Goal: Find specific page/section

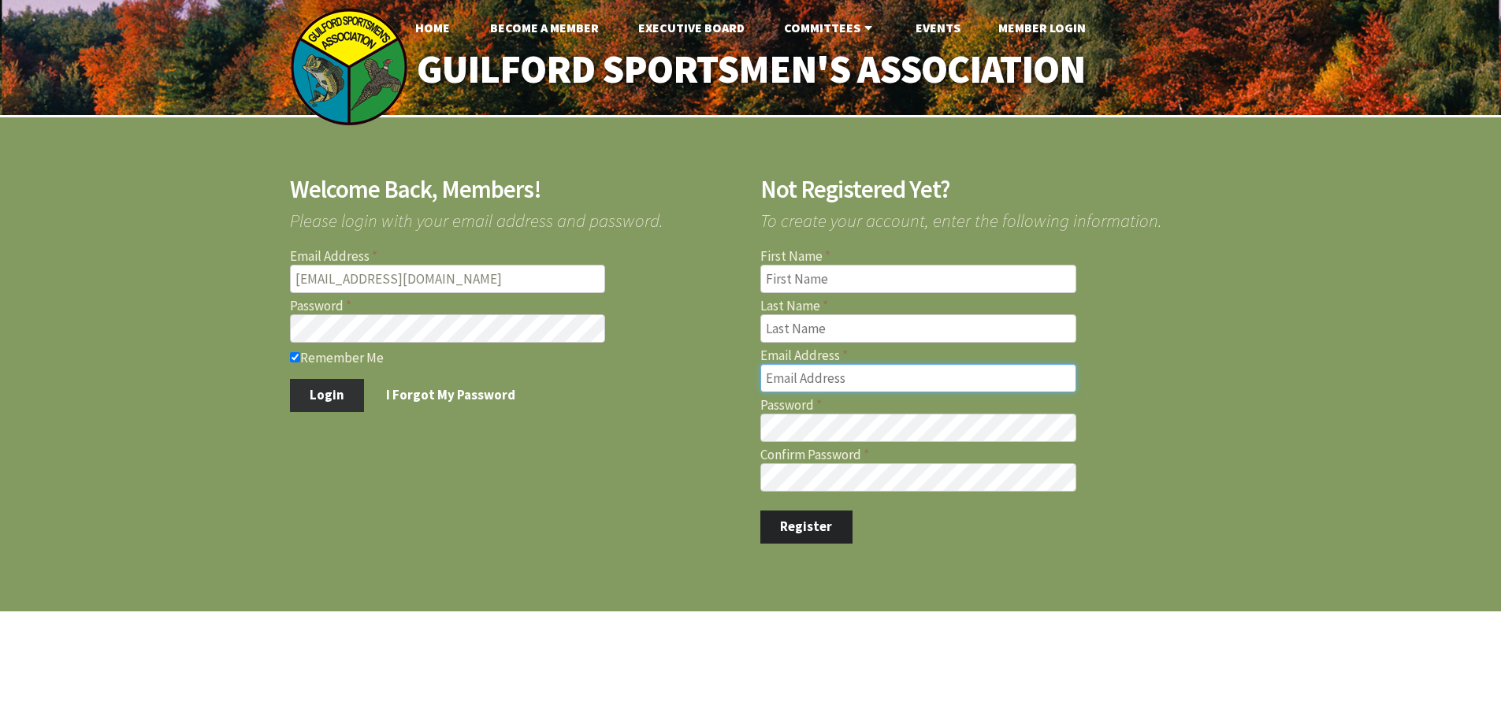
type input "marcmastriano@yahoo.com"
click at [309, 395] on button "Login" at bounding box center [327, 395] width 75 height 33
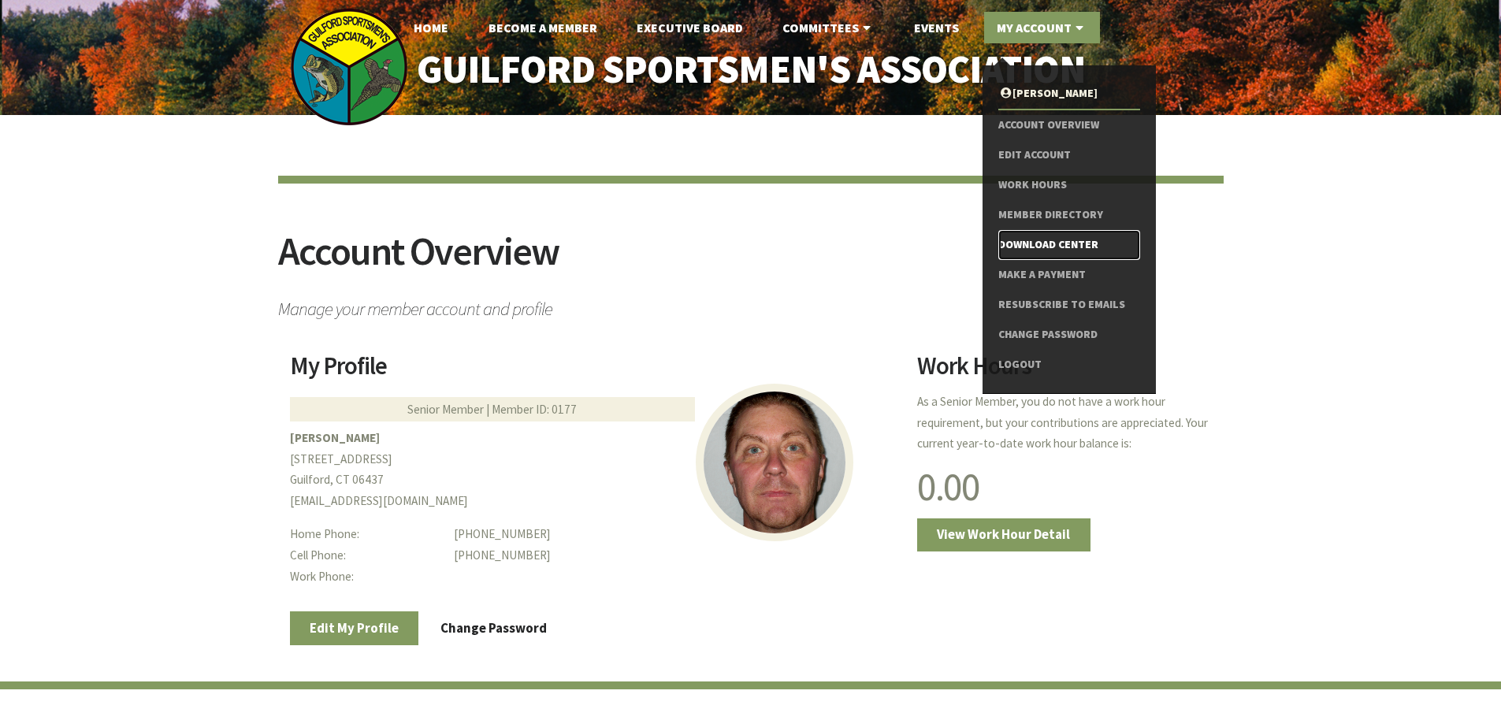
click at [1047, 247] on link "Download Center" at bounding box center [1069, 245] width 141 height 30
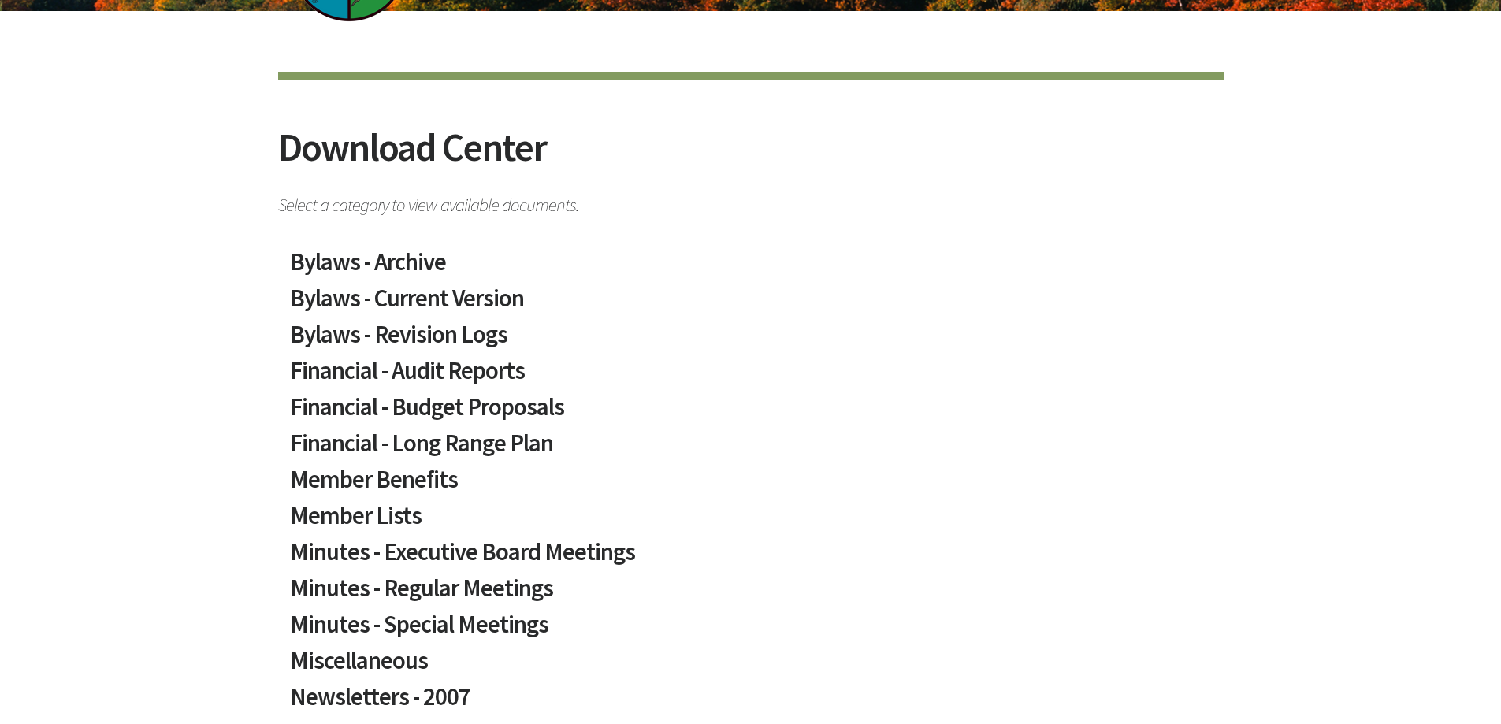
scroll to position [236, 0]
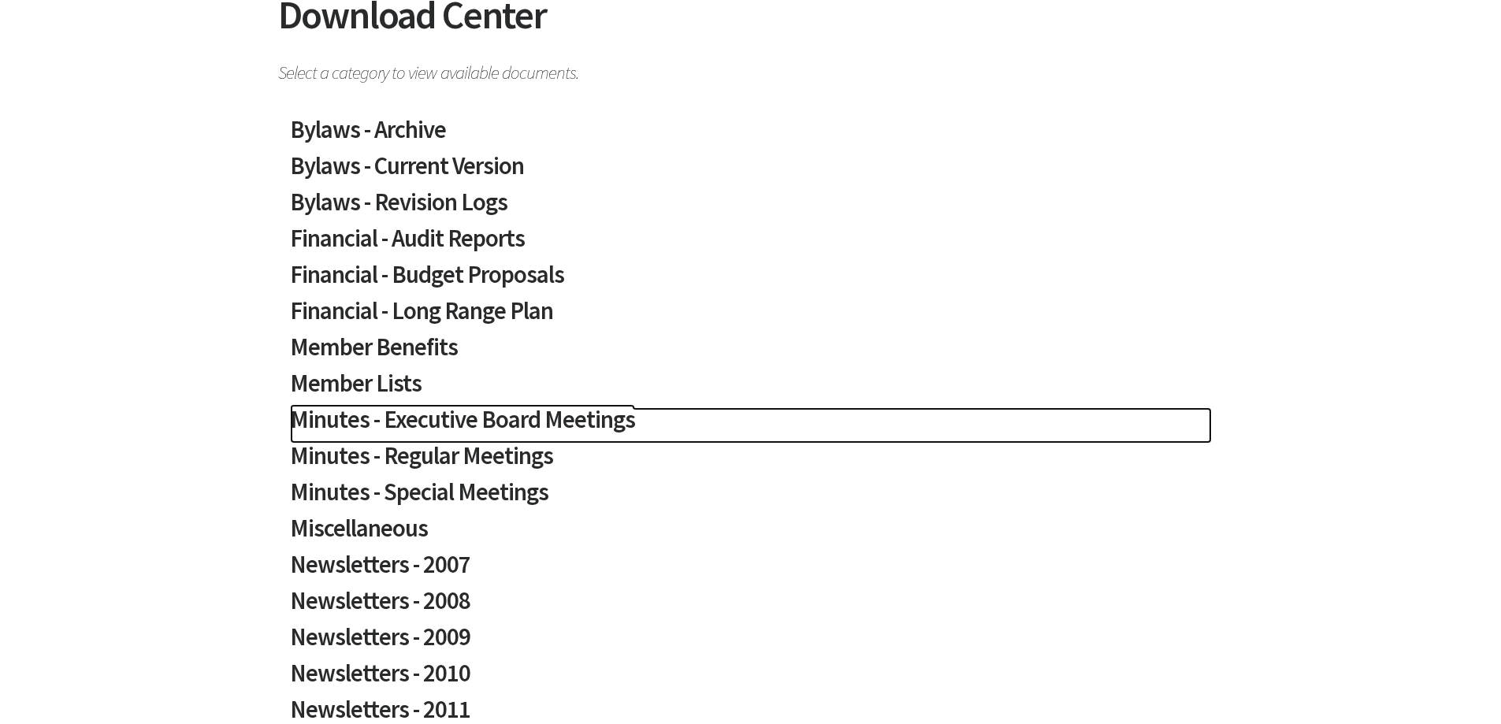
click at [487, 421] on h2 "Minutes - Executive Board Meetings" at bounding box center [751, 425] width 922 height 36
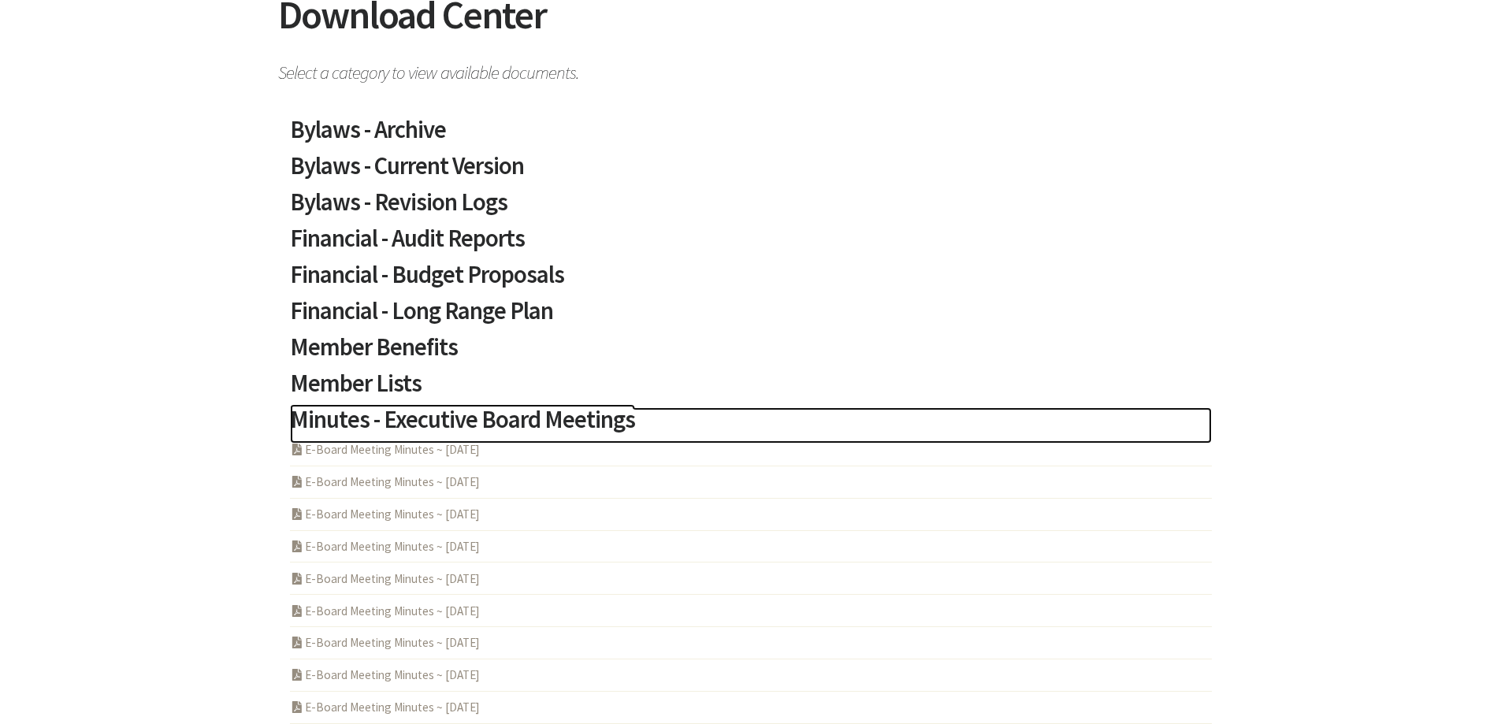
click at [487, 421] on h2 "Minutes - Executive Board Meetings" at bounding box center [751, 425] width 922 height 36
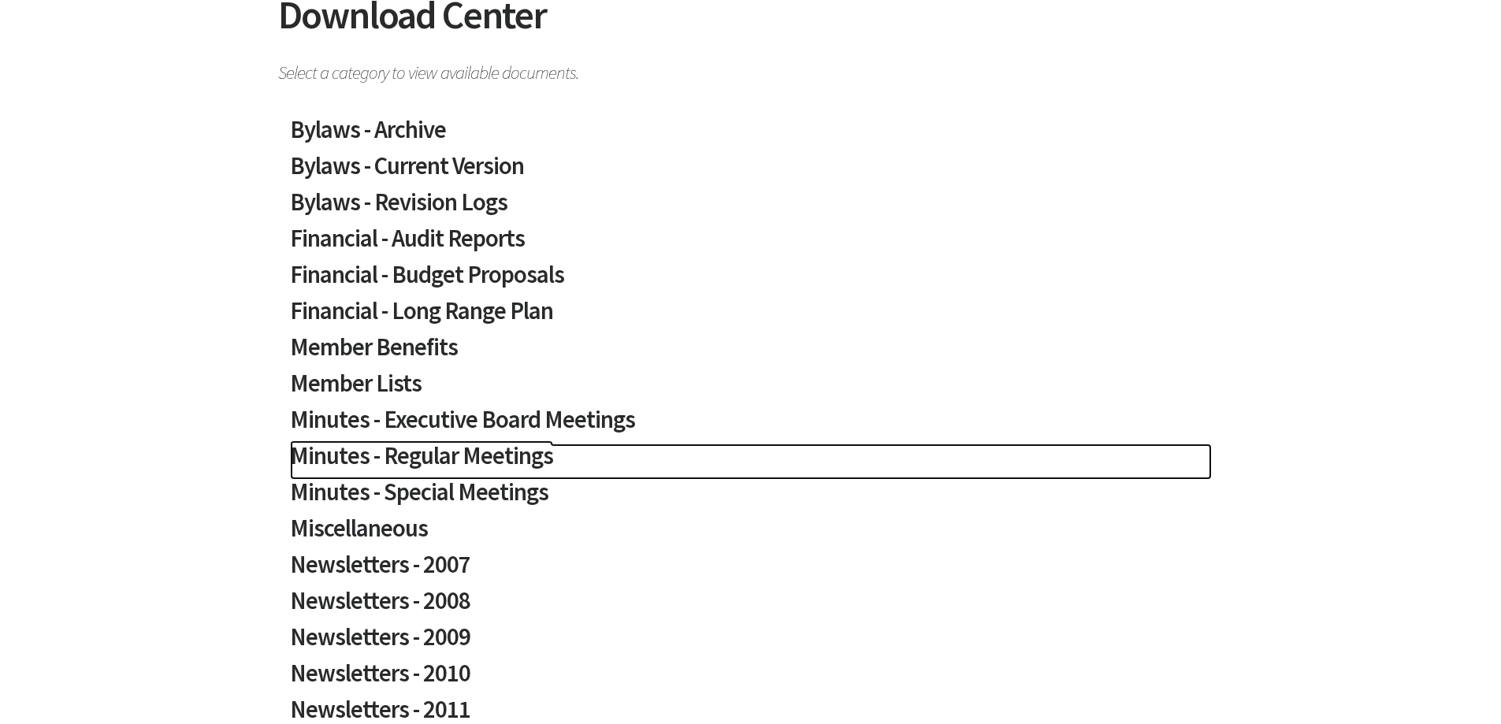
click at [473, 458] on h2 "Minutes - Regular Meetings" at bounding box center [751, 462] width 922 height 36
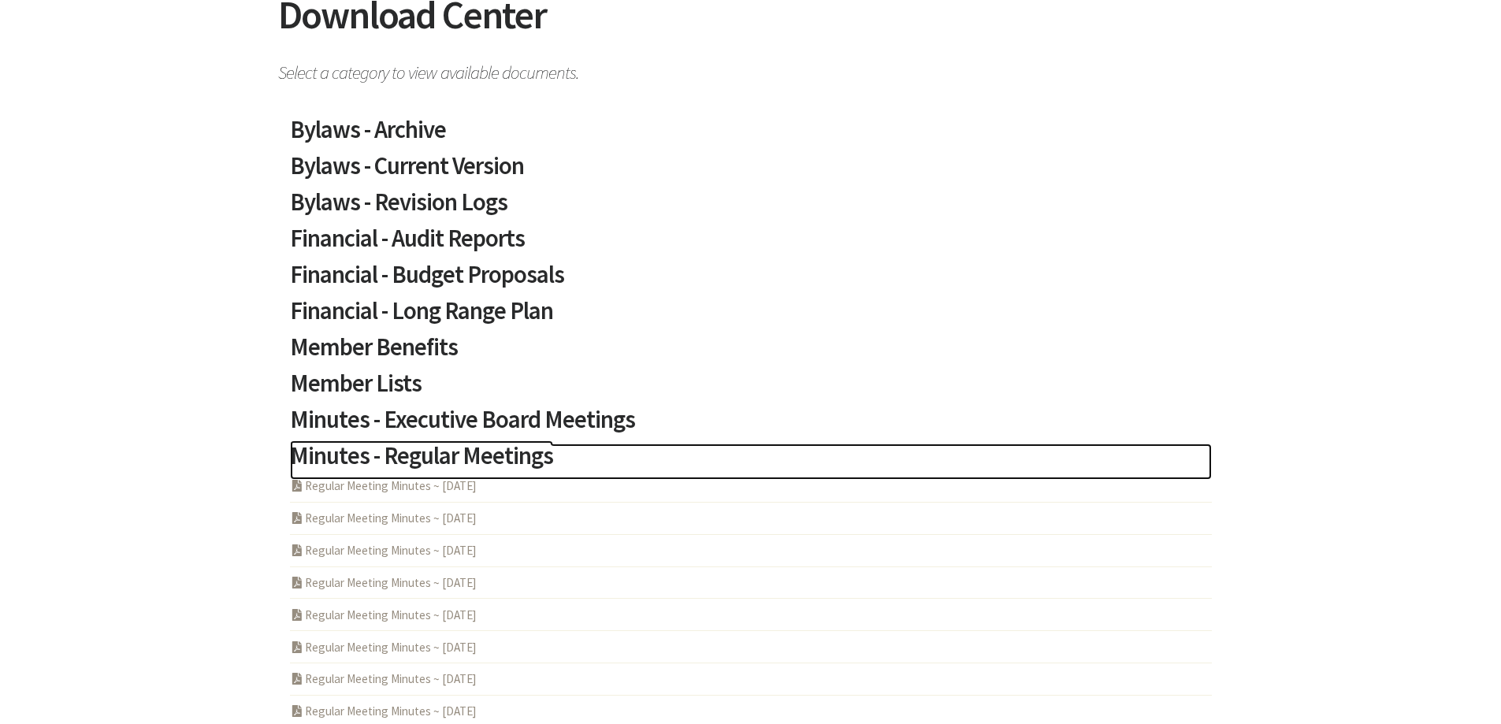
click at [473, 458] on h2 "Minutes - Regular Meetings" at bounding box center [751, 462] width 922 height 36
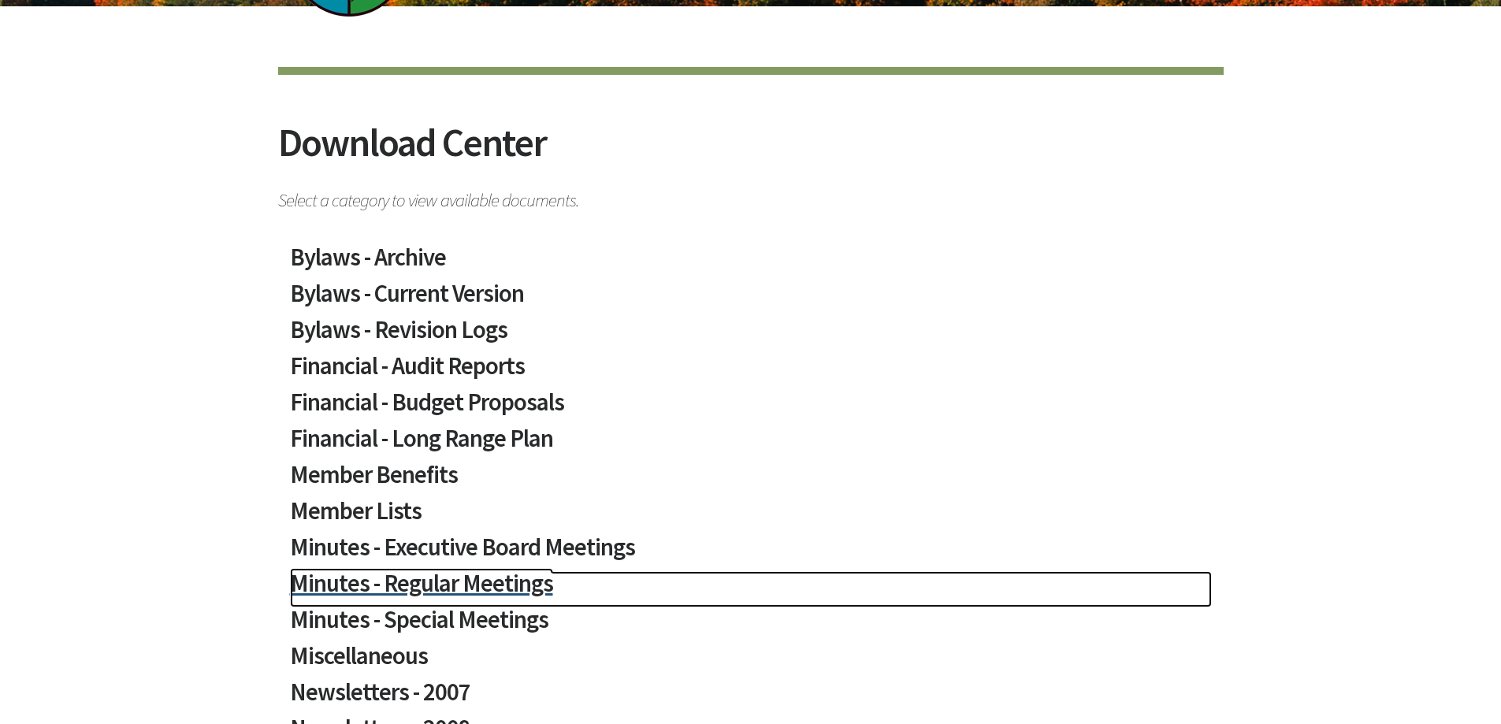
scroll to position [0, 0]
